Goal: Task Accomplishment & Management: Manage account settings

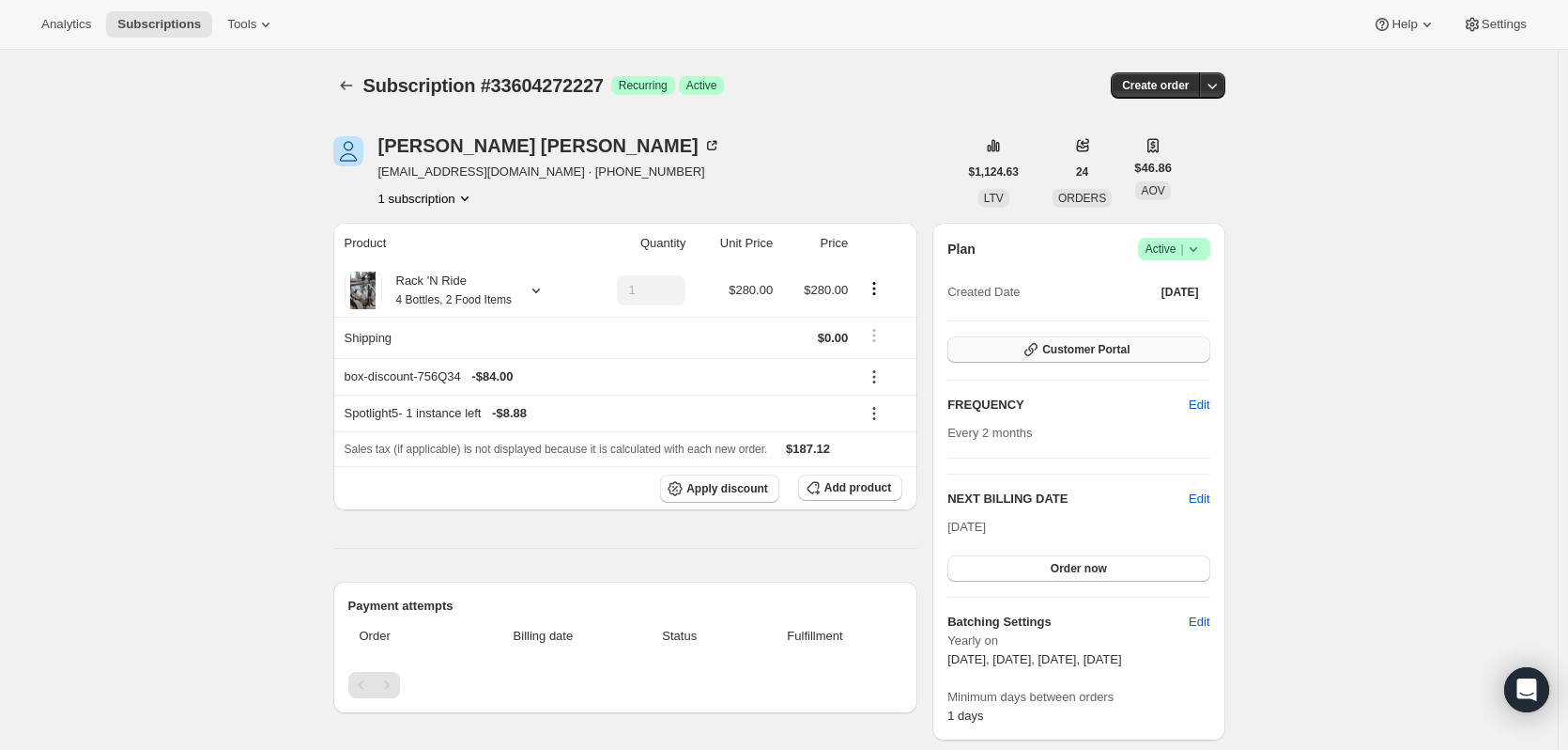
click at [1150, 350] on button "Customer Portal" at bounding box center [1079, 349] width 262 height 26
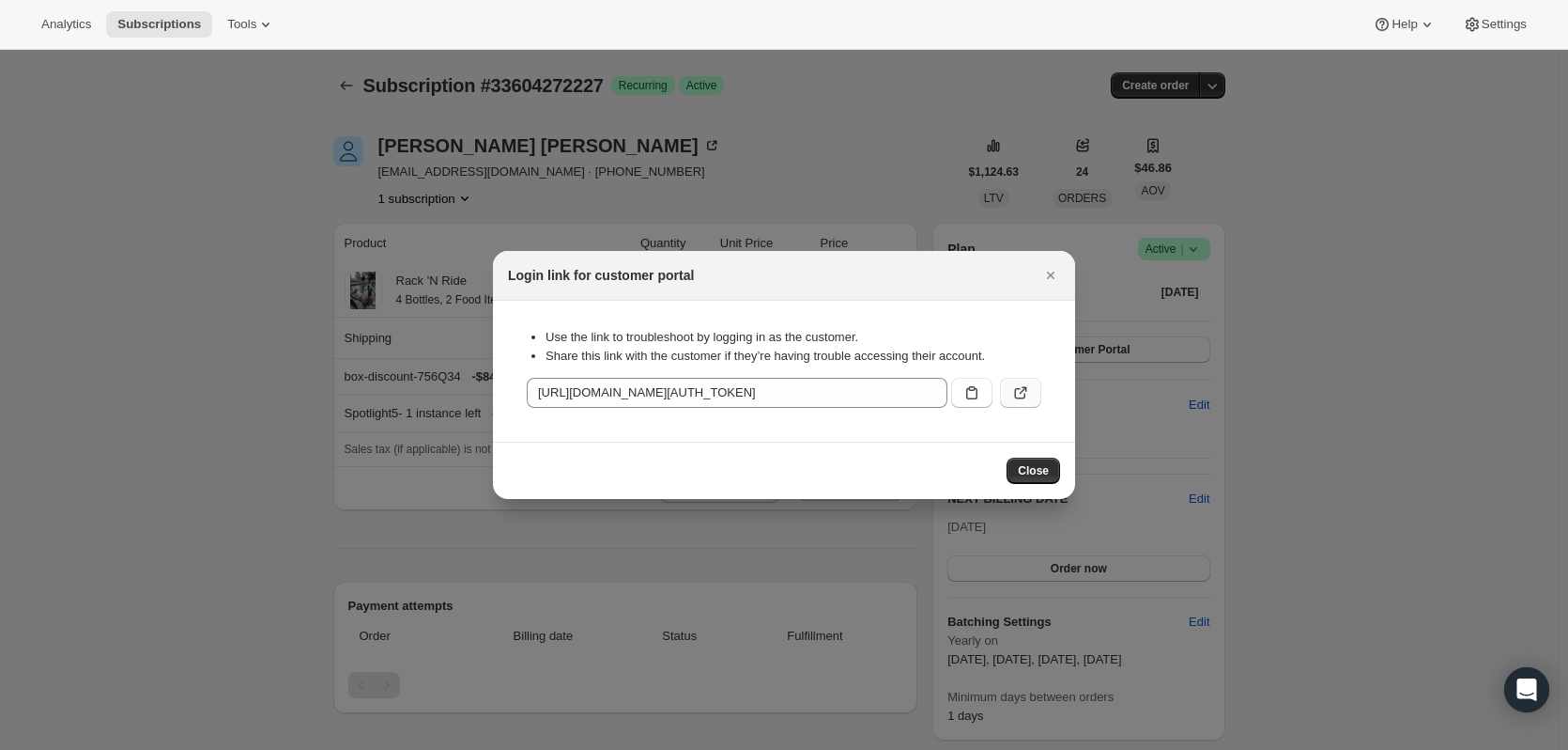
click at [1023, 390] on icon ":r6c:" at bounding box center [1024, 390] width 8 height 8
click at [1053, 274] on icon "Close" at bounding box center [1051, 275] width 8 height 8
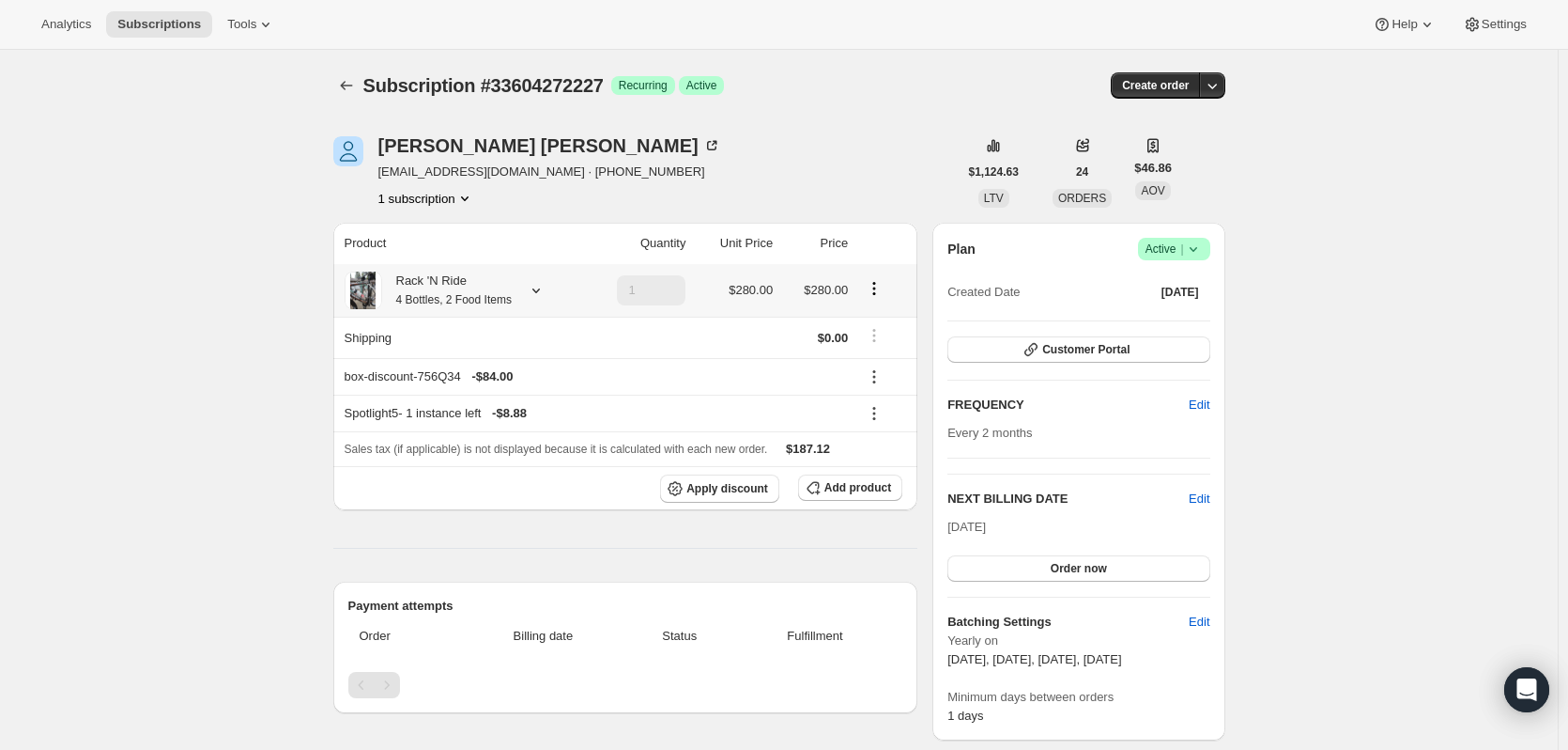
click at [544, 300] on icon at bounding box center [536, 290] width 19 height 19
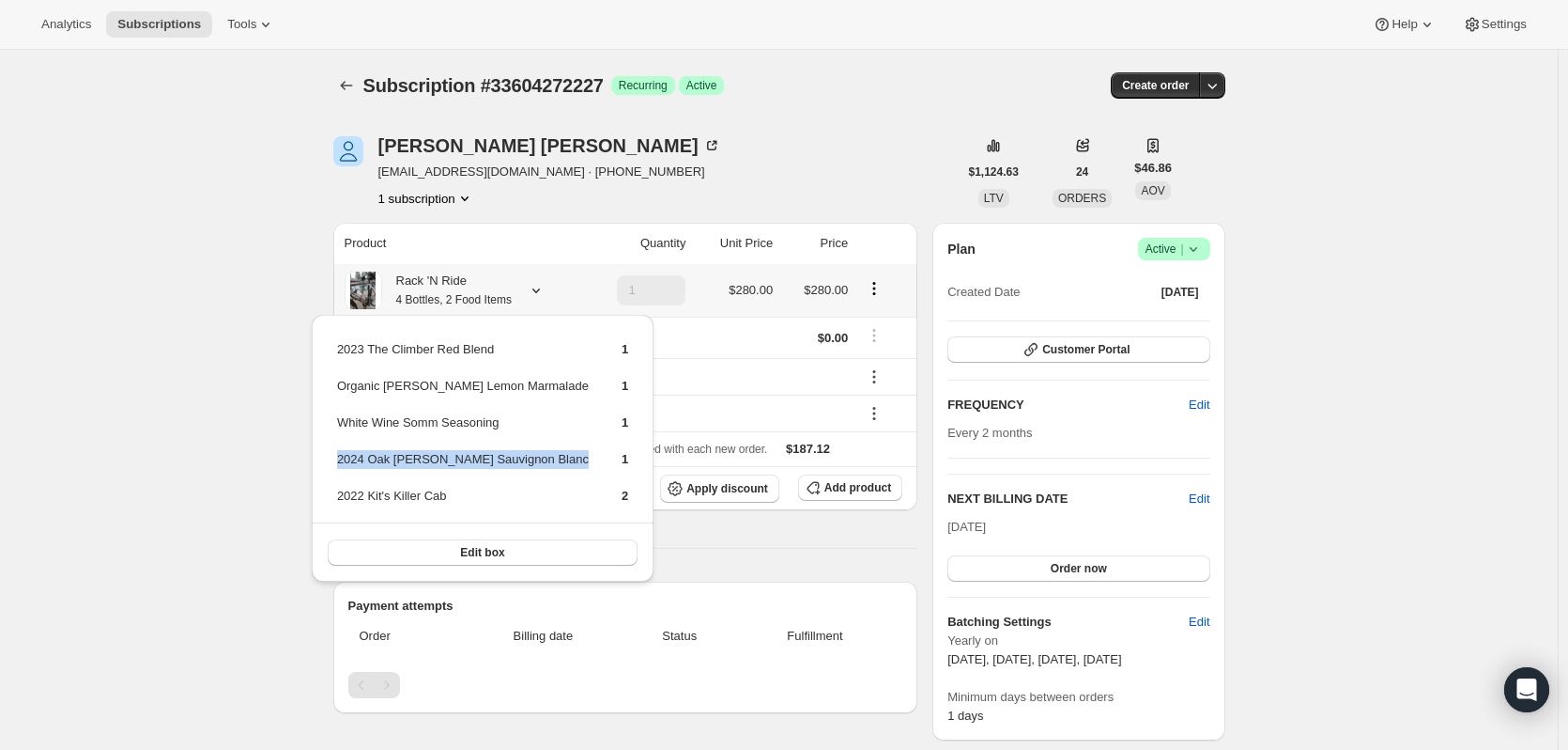
drag, startPoint x: 538, startPoint y: 458, endPoint x: 337, endPoint y: 458, distance: 201.0
click at [337, 458] on tr "2024 Oak [PERSON_NAME] Sauvignon Blanc 1" at bounding box center [483, 466] width 293 height 35
copy td "2024 Oak [PERSON_NAME] Sauvignon Blanc"
click at [899, 94] on div "Subscription #33604272227 Success Recurring Success Active" at bounding box center [635, 85] width 544 height 26
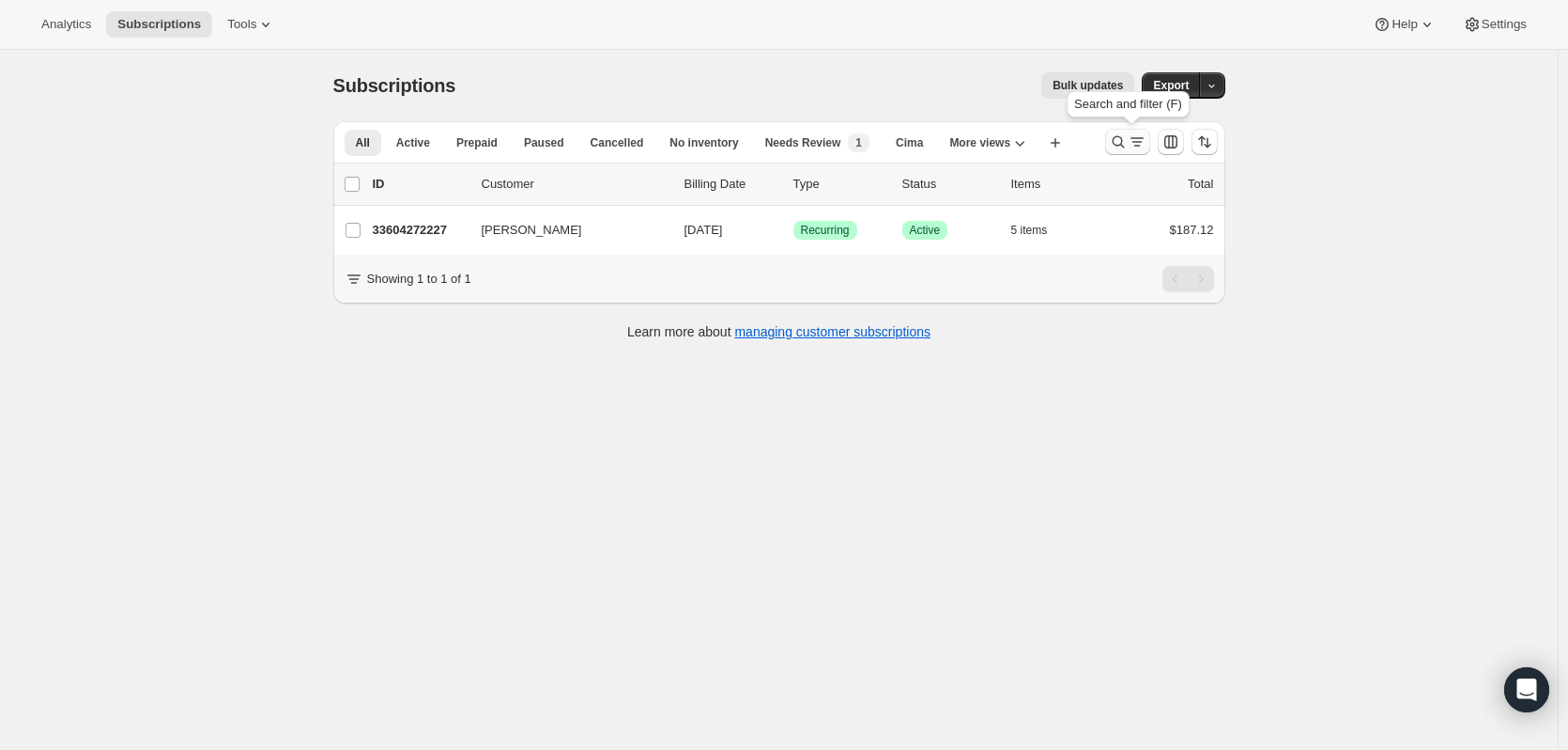
click at [1117, 145] on icon "Search and filter results" at bounding box center [1119, 142] width 19 height 19
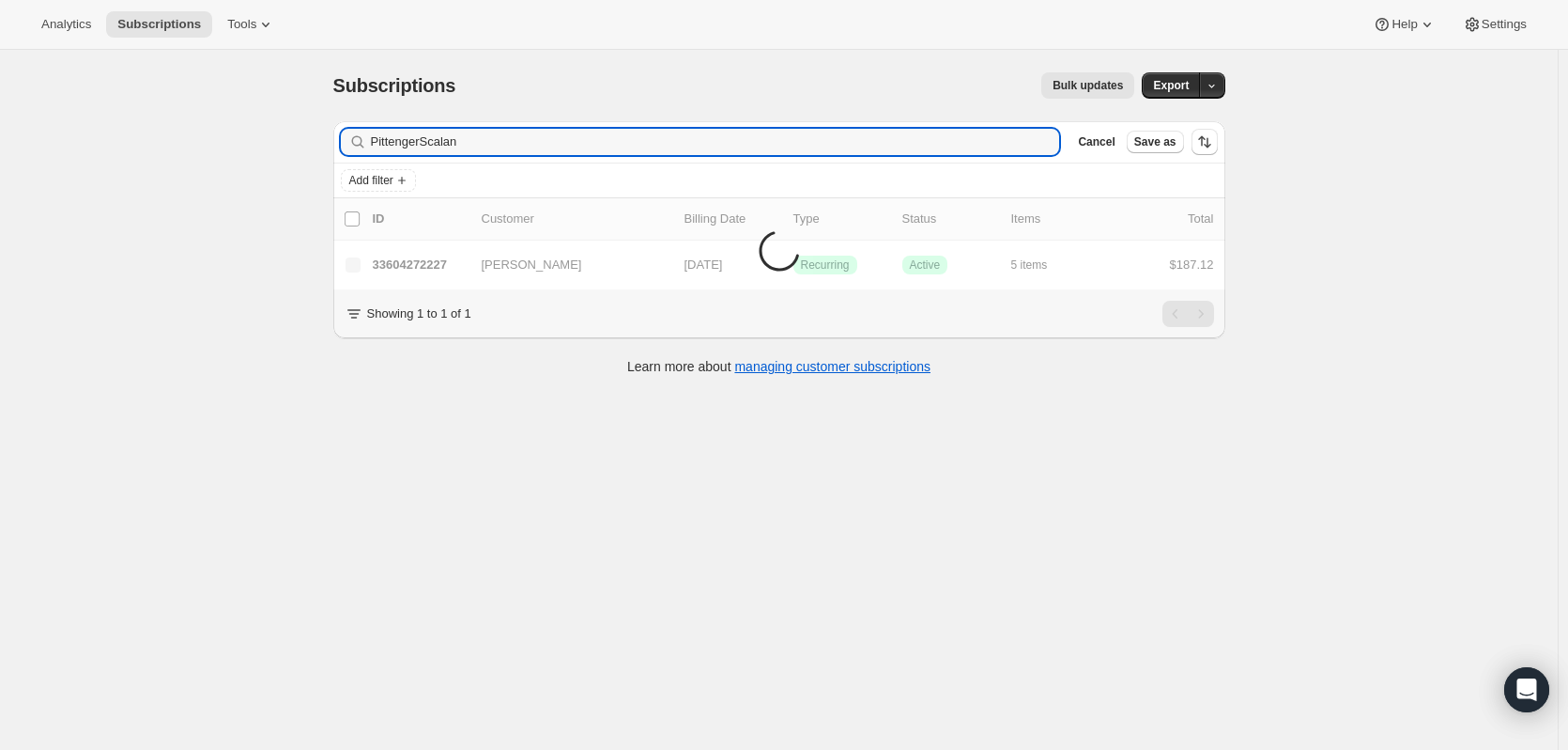
type input "[PERSON_NAME]"
drag, startPoint x: 428, startPoint y: 141, endPoint x: 328, endPoint y: 141, distance: 100.0
click at [328, 141] on div "Filter subscribers [PERSON_NAME] Clear Cancel Save as Add filter 0 selected Upd…" at bounding box center [772, 250] width 908 height 288
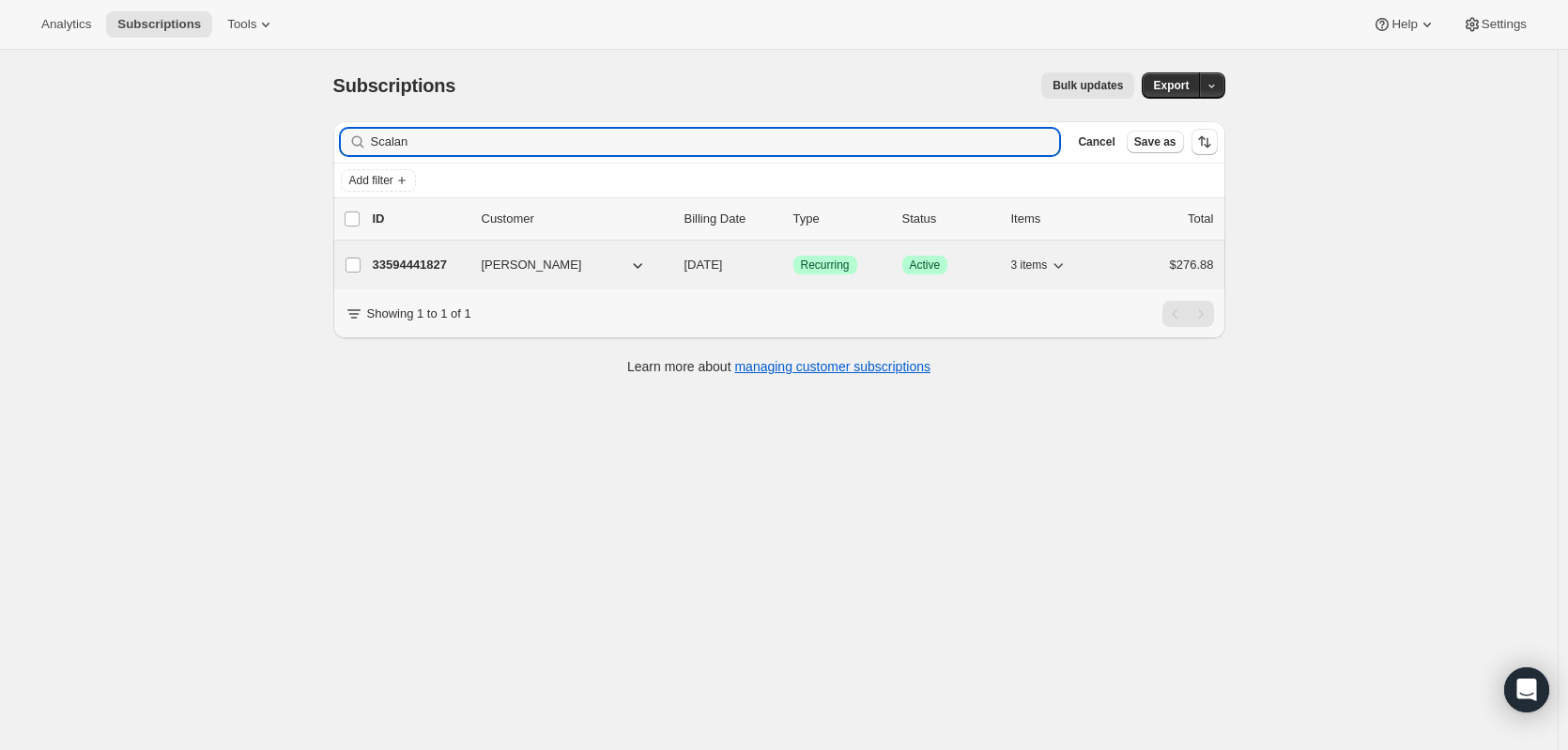
type input "Scalan"
click at [435, 264] on p "33594441827" at bounding box center [420, 265] width 94 height 19
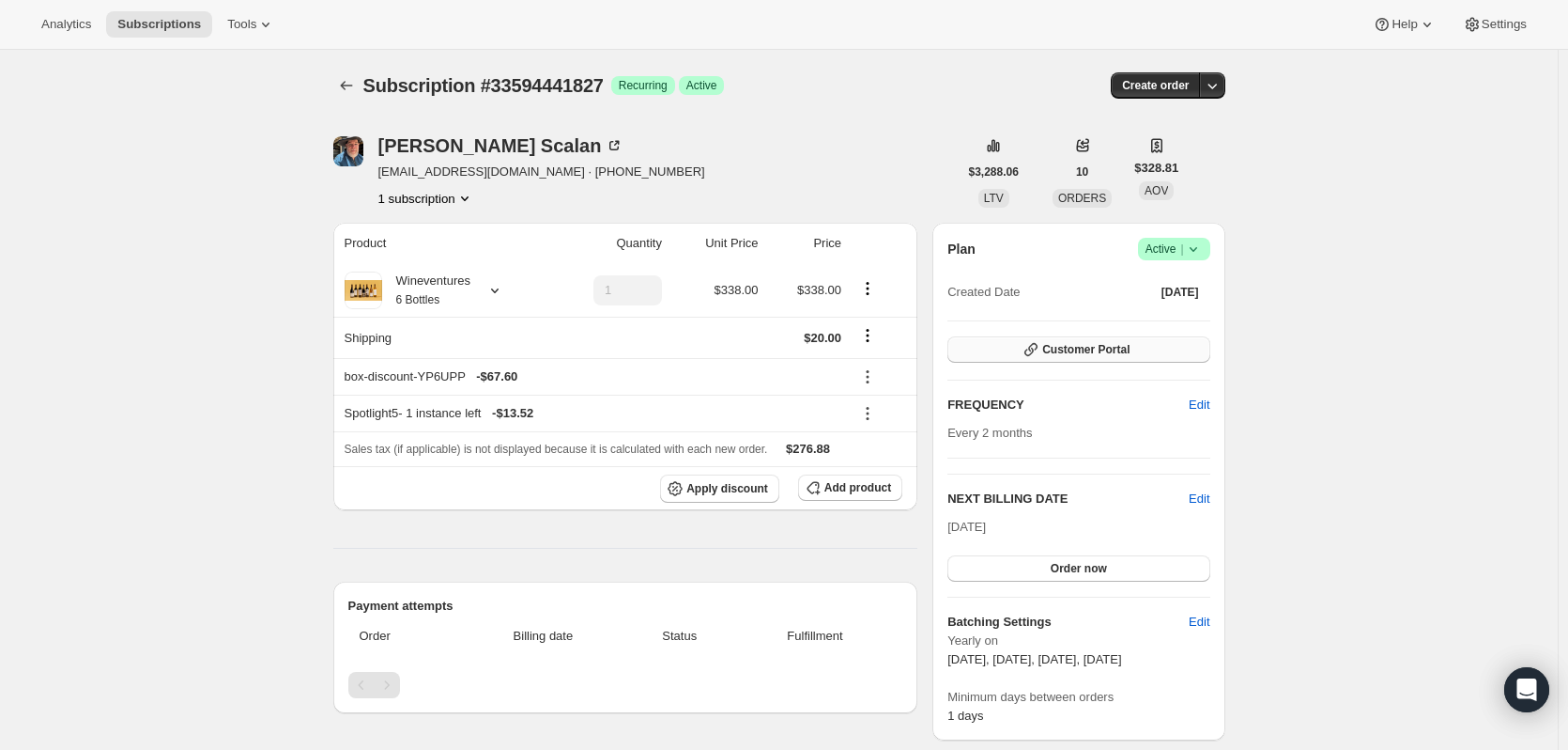
click at [1130, 350] on span "Customer Portal" at bounding box center [1085, 350] width 87 height 15
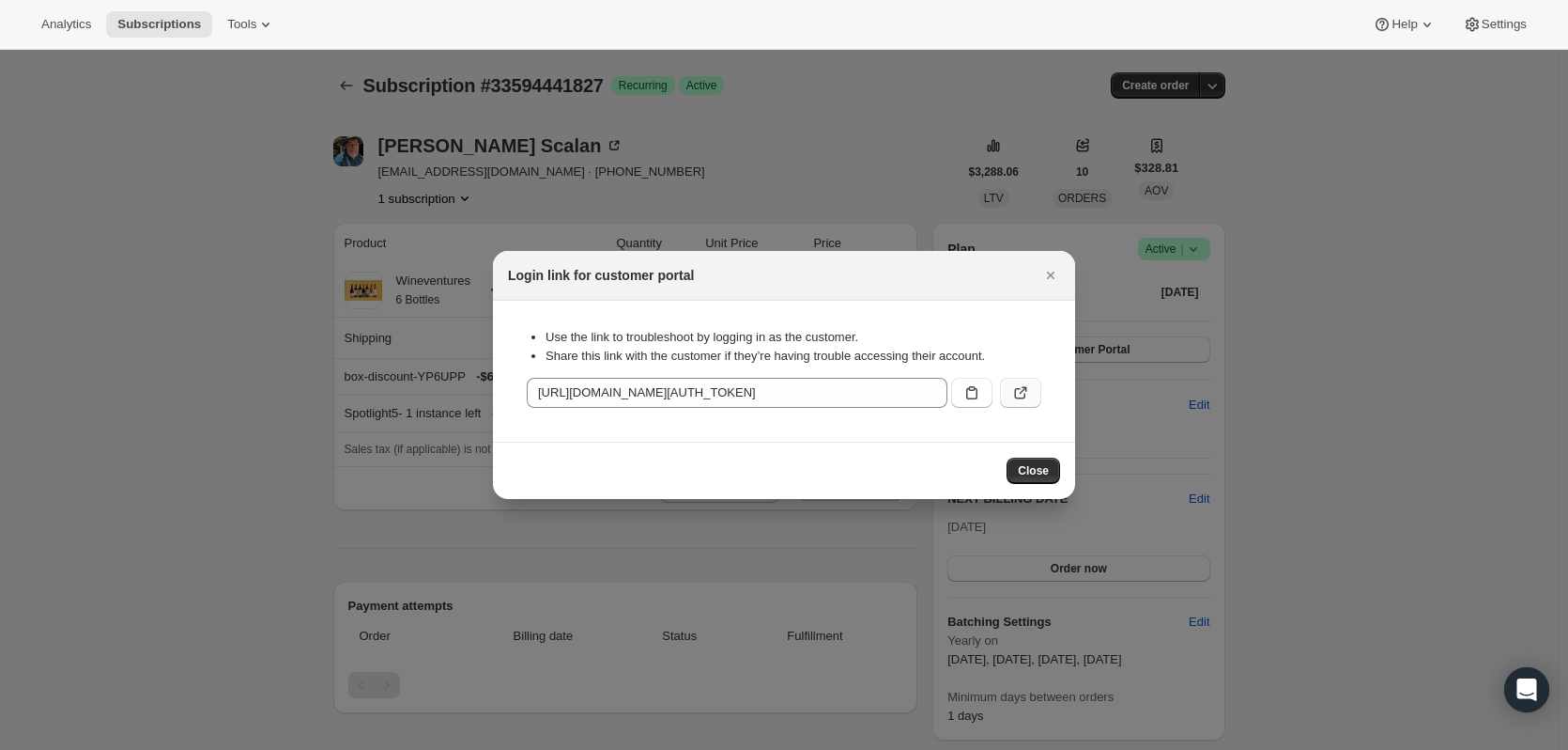
click at [1008, 393] on button ":rbu:" at bounding box center [1020, 392] width 41 height 30
click at [1057, 272] on icon "Close" at bounding box center [1051, 275] width 19 height 19
